Goal: Task Accomplishment & Management: Use online tool/utility

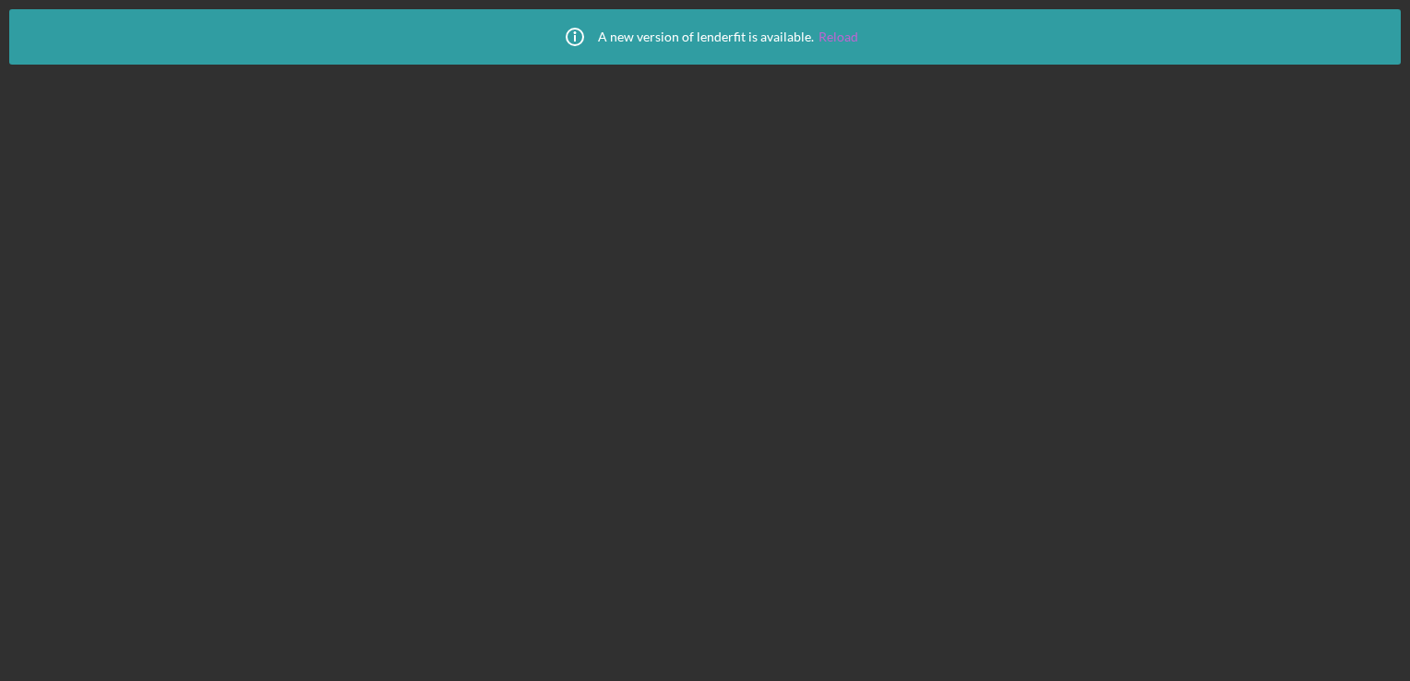
click at [834, 36] on link "Reload" at bounding box center [839, 37] width 40 height 15
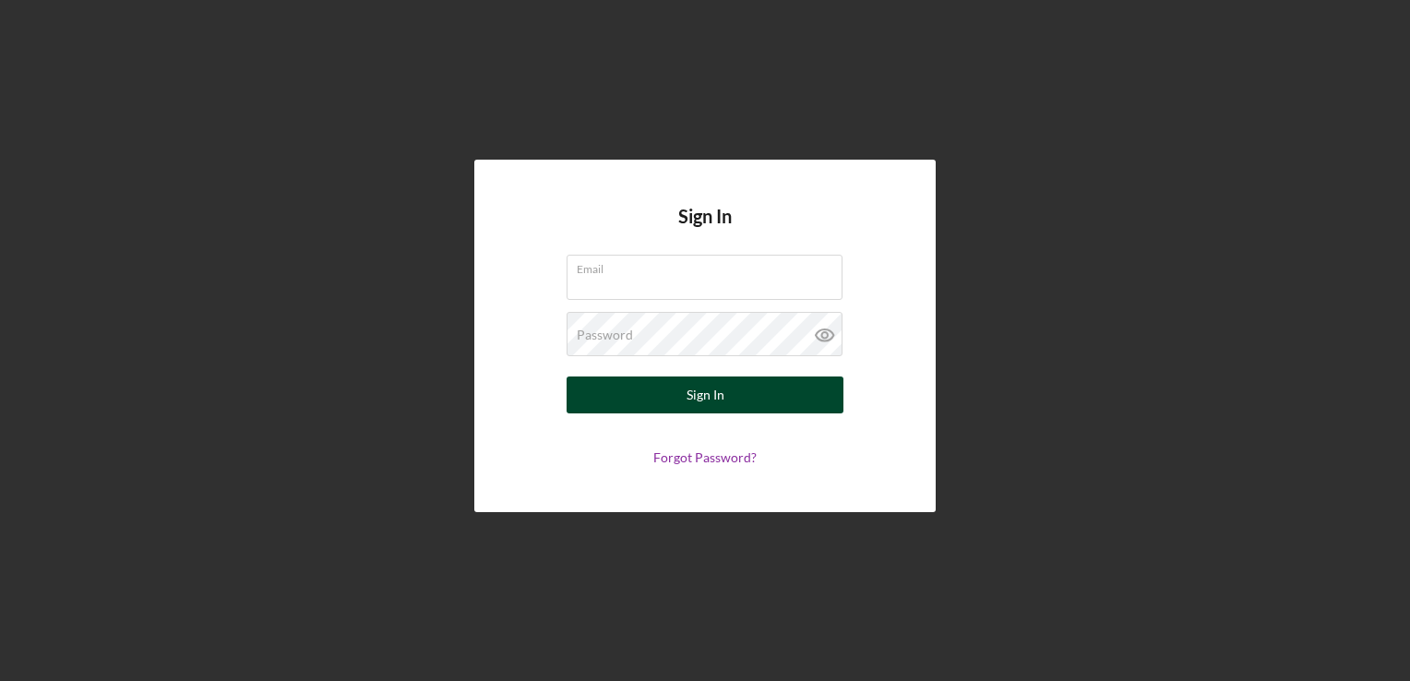
type input "[PERSON_NAME][EMAIL_ADDRESS][DOMAIN_NAME]"
click at [725, 393] on button "Sign In" at bounding box center [705, 395] width 277 height 37
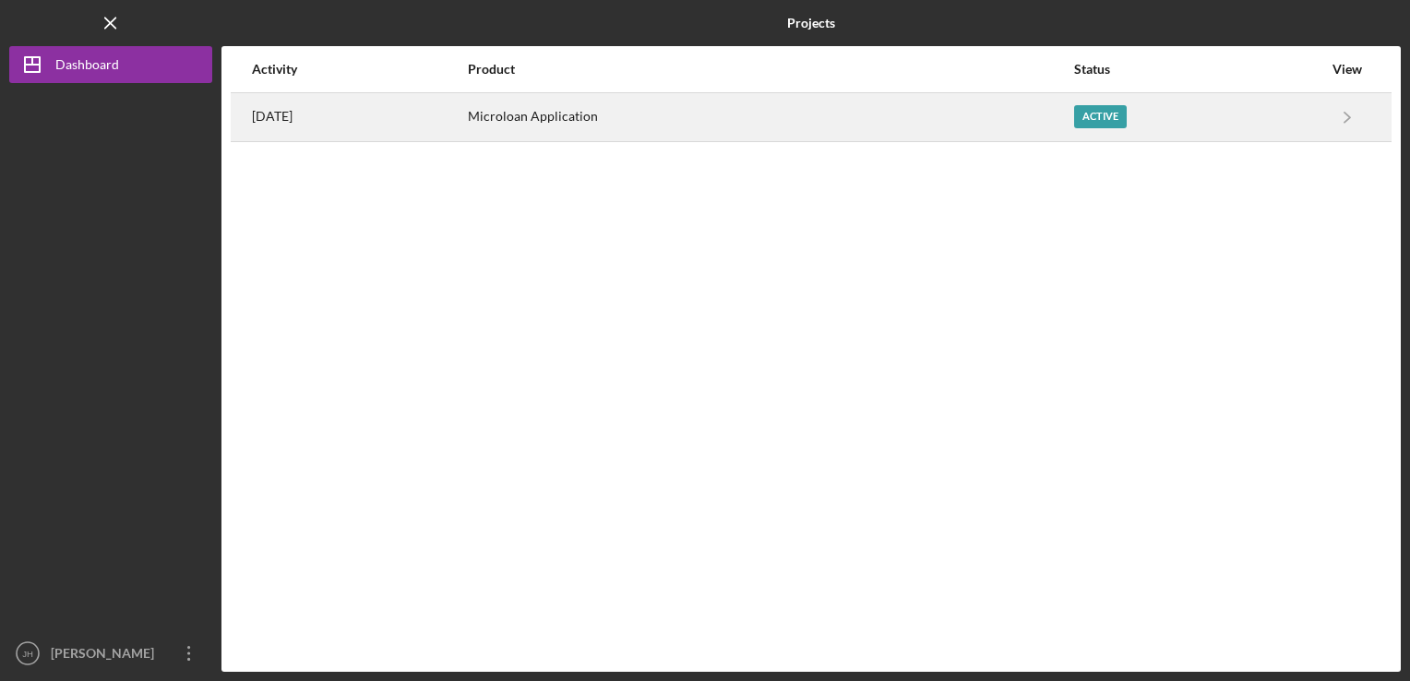
click at [1114, 120] on div "Active" at bounding box center [1100, 116] width 53 height 23
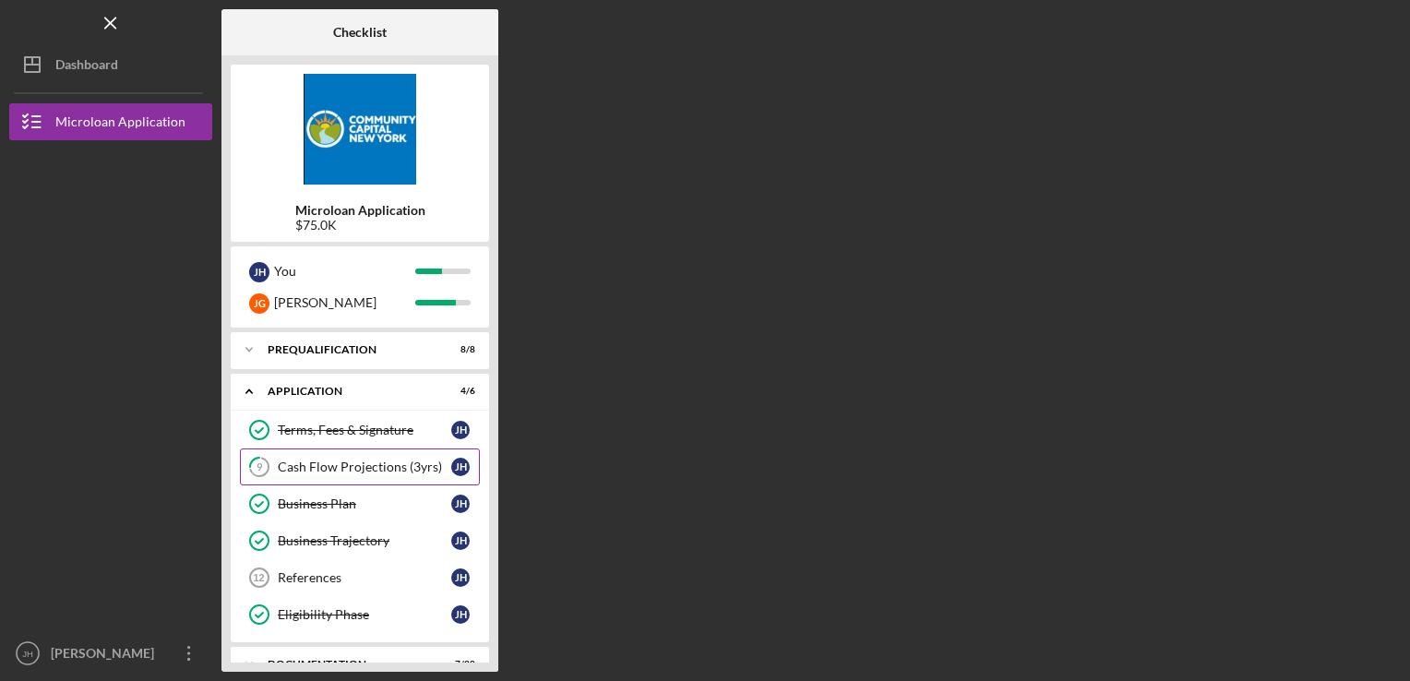
click at [382, 468] on div "Cash Flow Projections (3yrs)" at bounding box center [365, 467] width 174 height 15
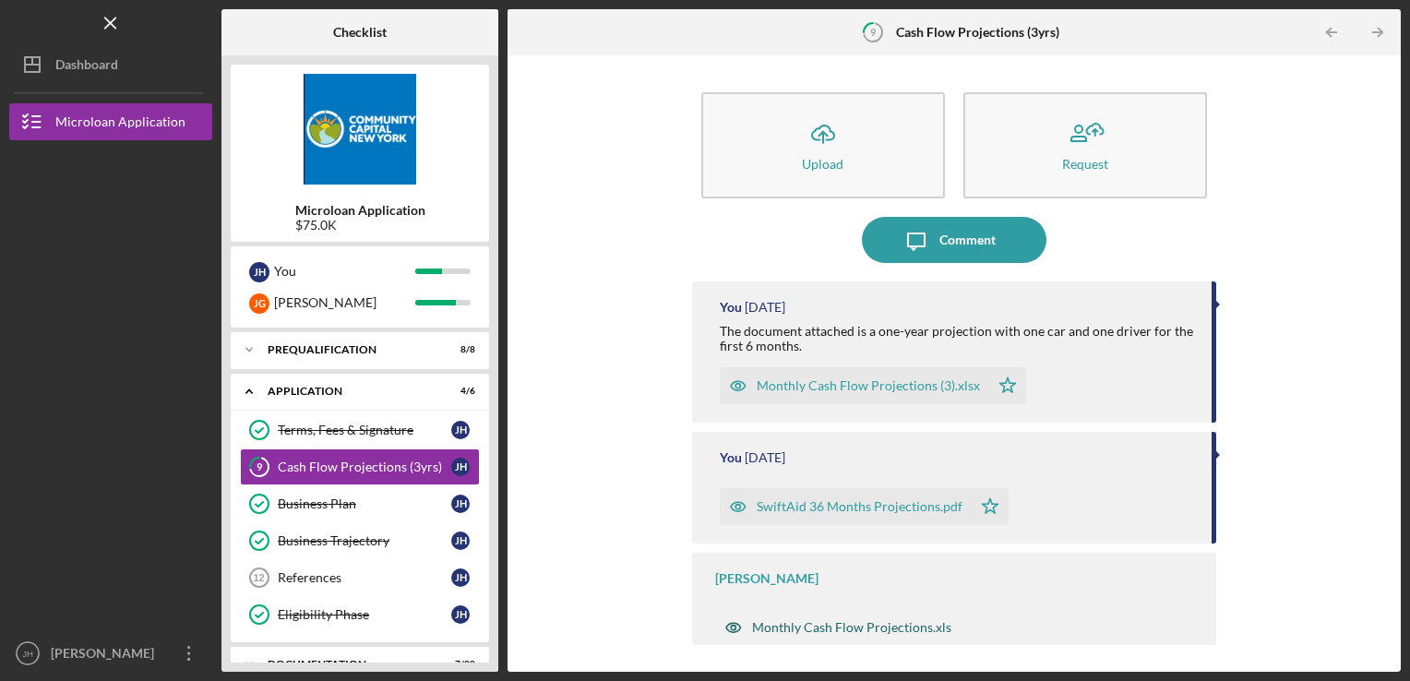
click at [852, 632] on div "Monthly Cash Flow Projections.xls" at bounding box center [851, 627] width 199 height 15
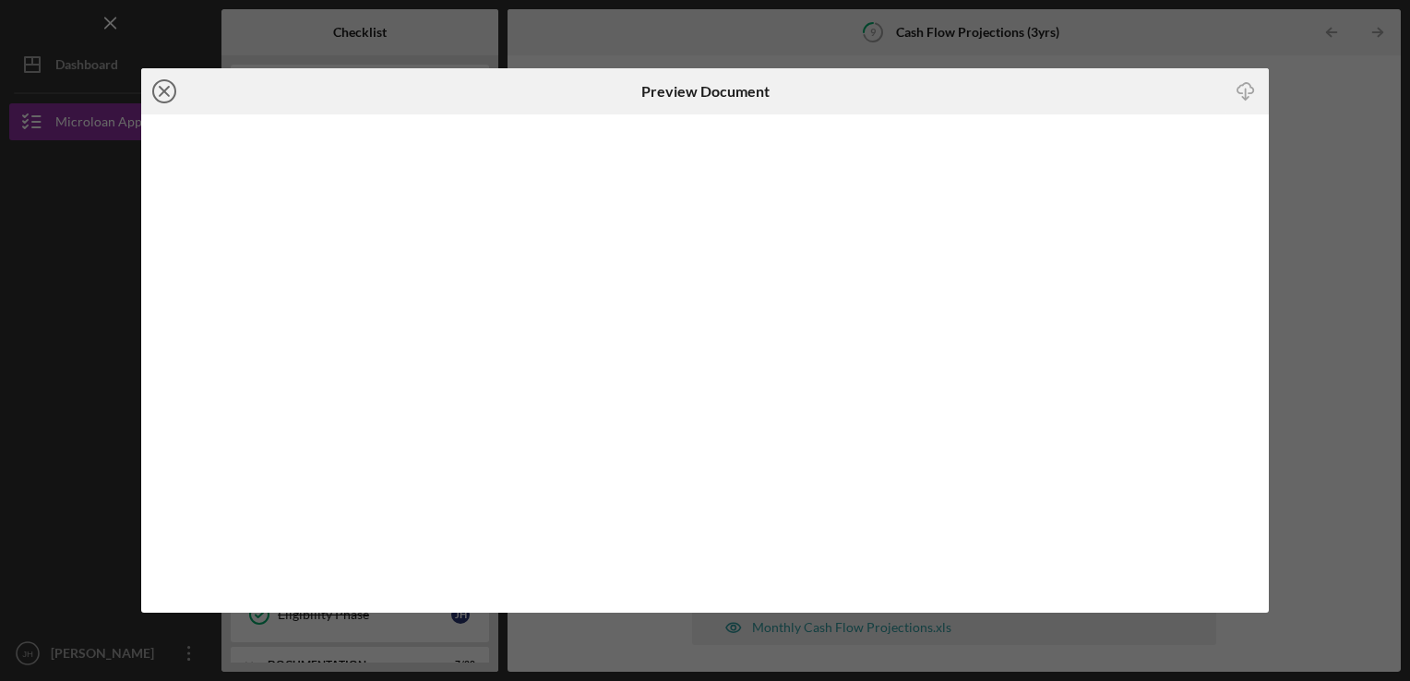
click at [162, 98] on icon "Icon/Close" at bounding box center [164, 91] width 46 height 46
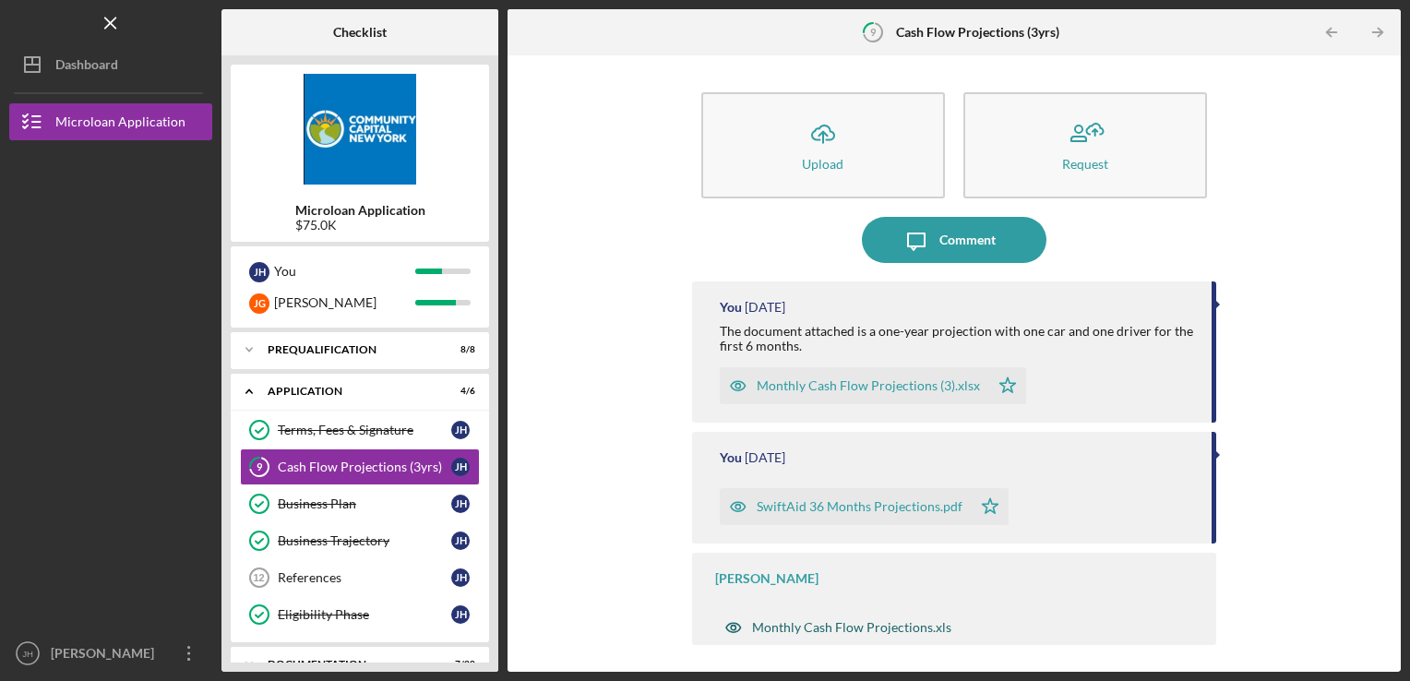
click at [790, 625] on div "Monthly Cash Flow Projections.xls" at bounding box center [851, 627] width 199 height 15
